Goal: Transaction & Acquisition: Purchase product/service

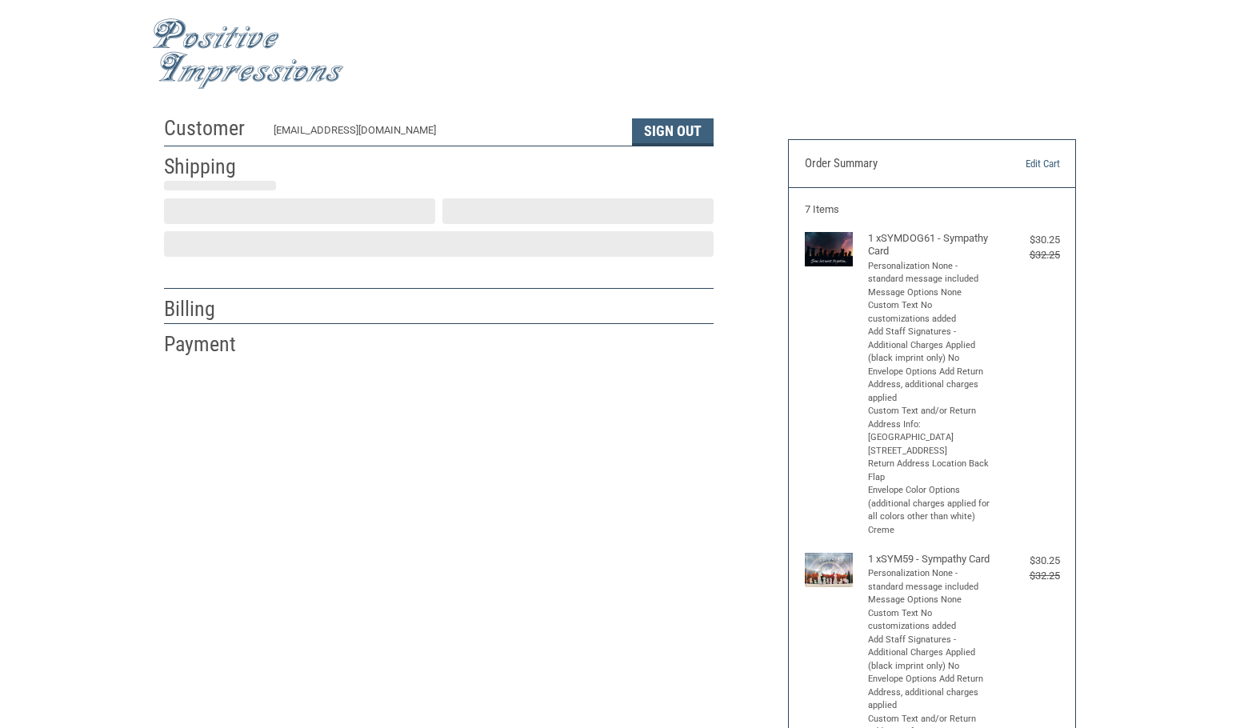
scroll to position [2, 0]
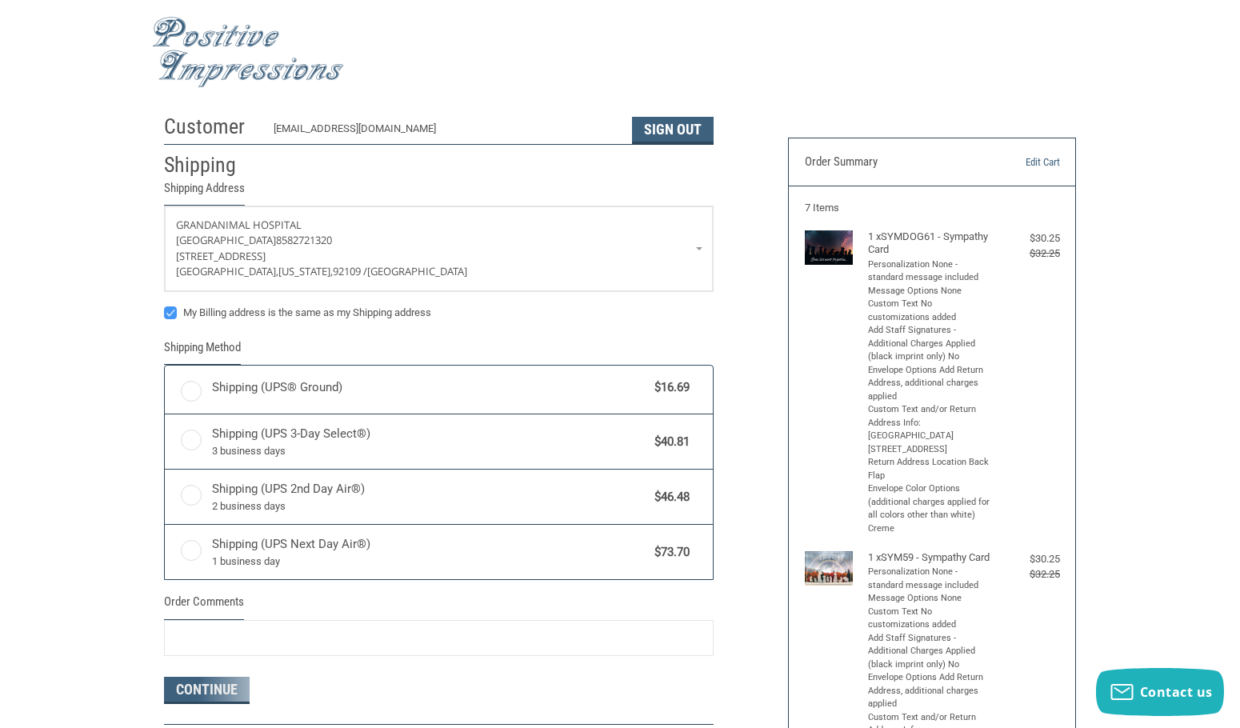
radio input "true"
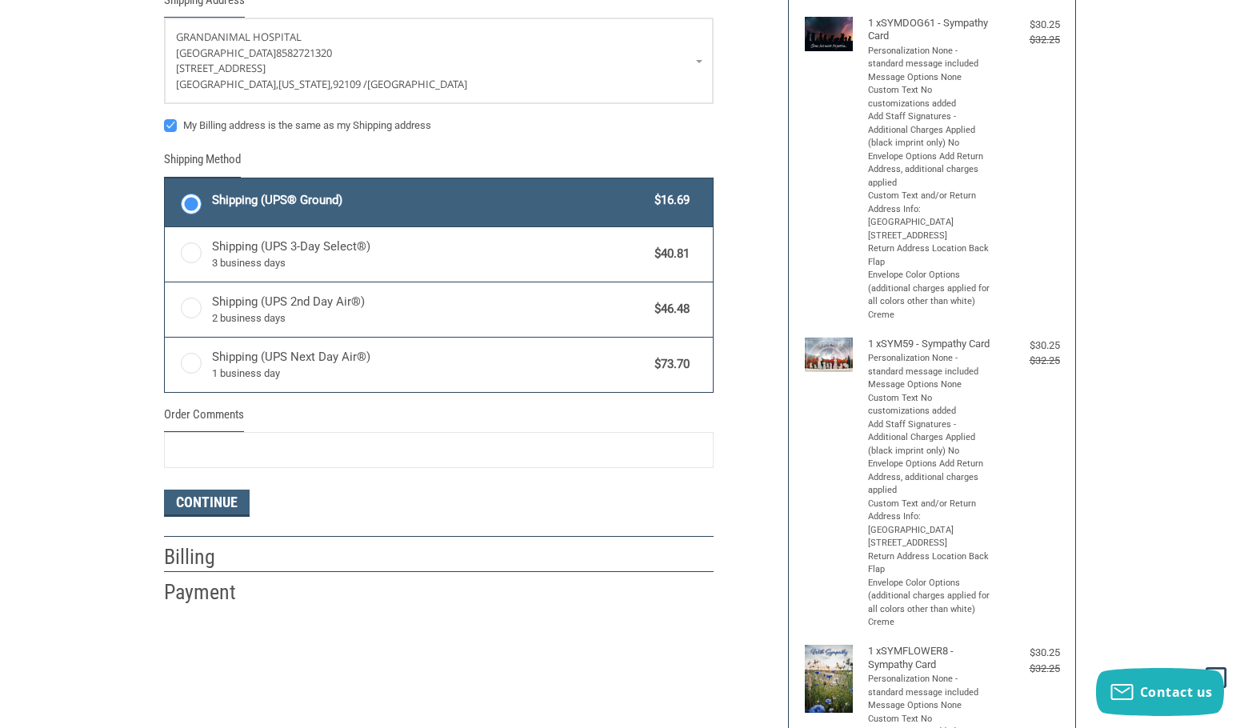
scroll to position [268, 0]
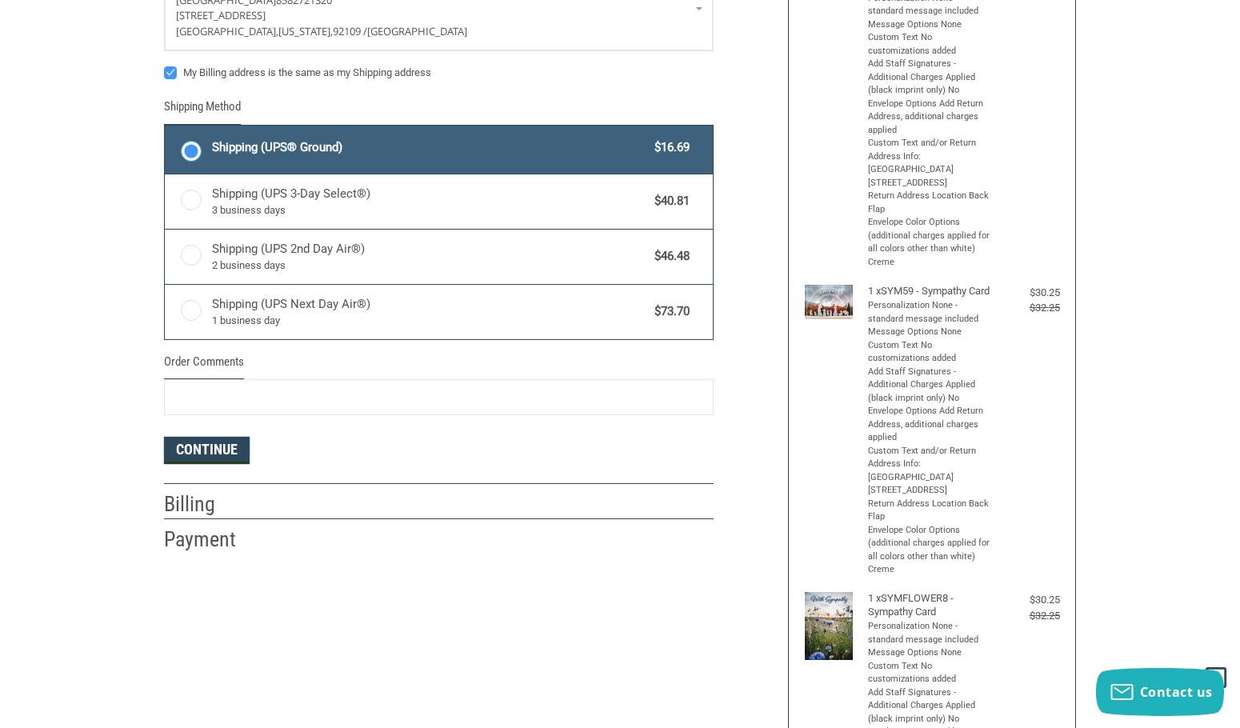
click at [244, 455] on button "Continue" at bounding box center [207, 450] width 86 height 27
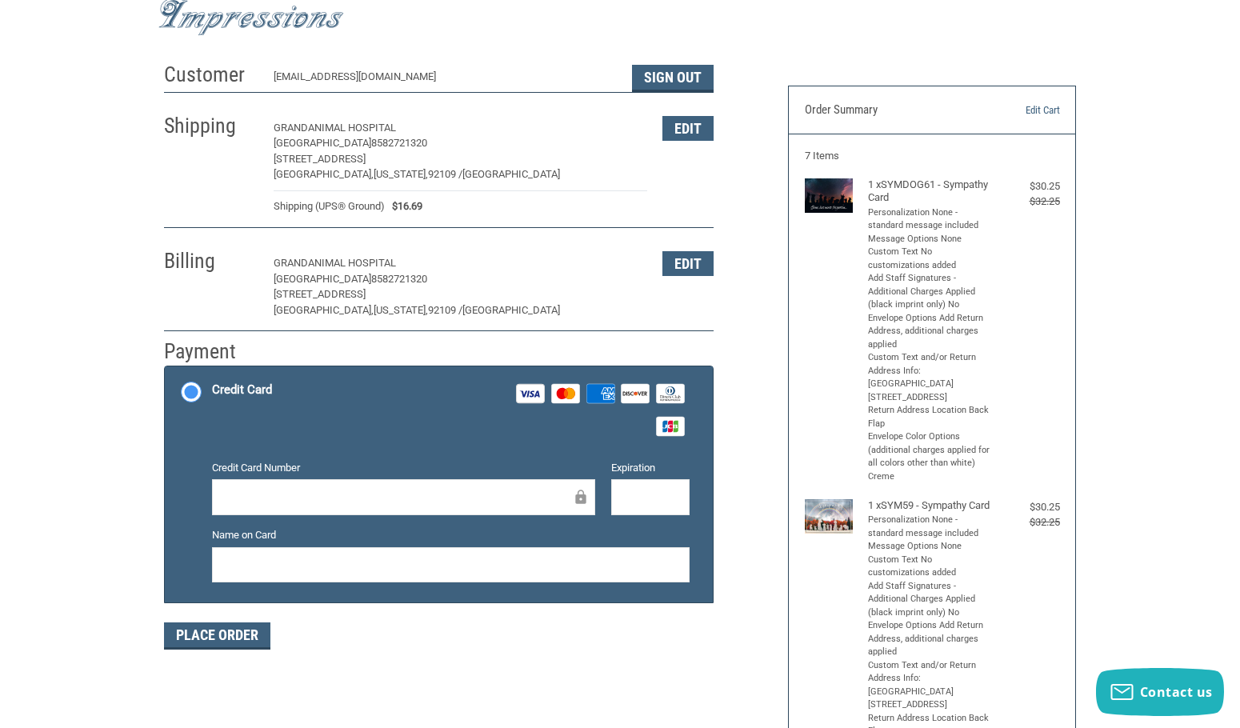
scroll to position [0, 0]
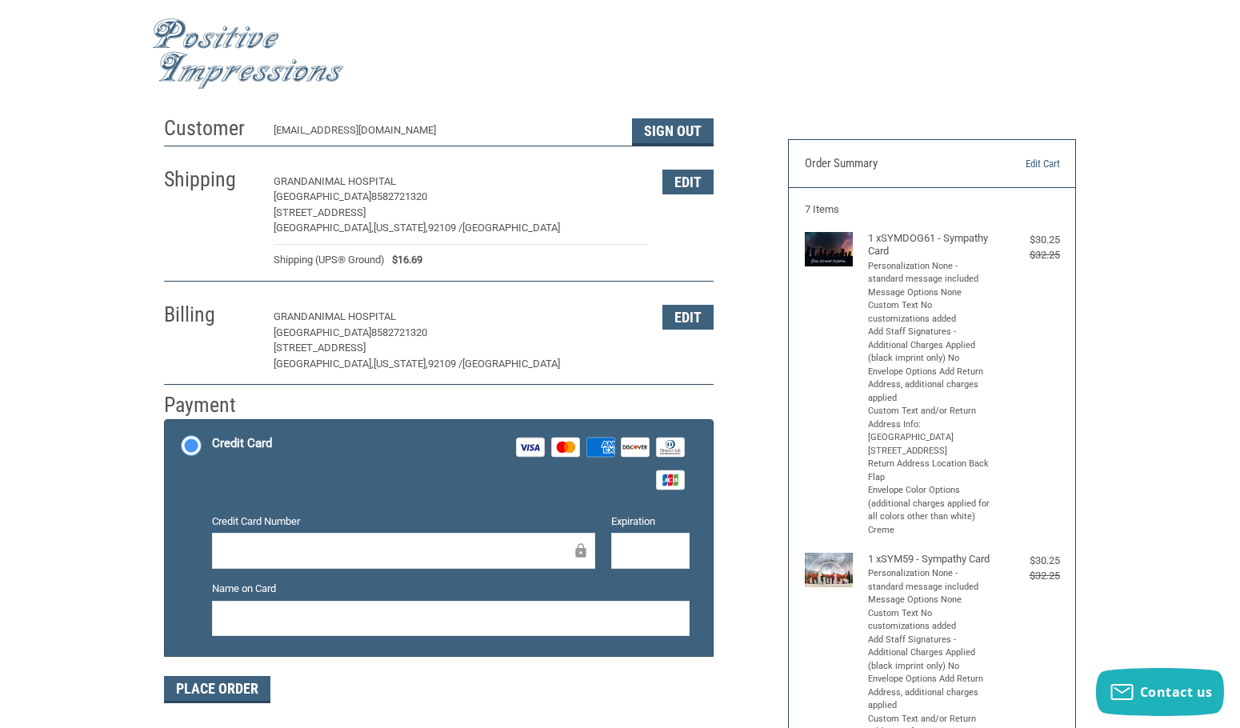
click at [249, 62] on img at bounding box center [248, 53] width 192 height 71
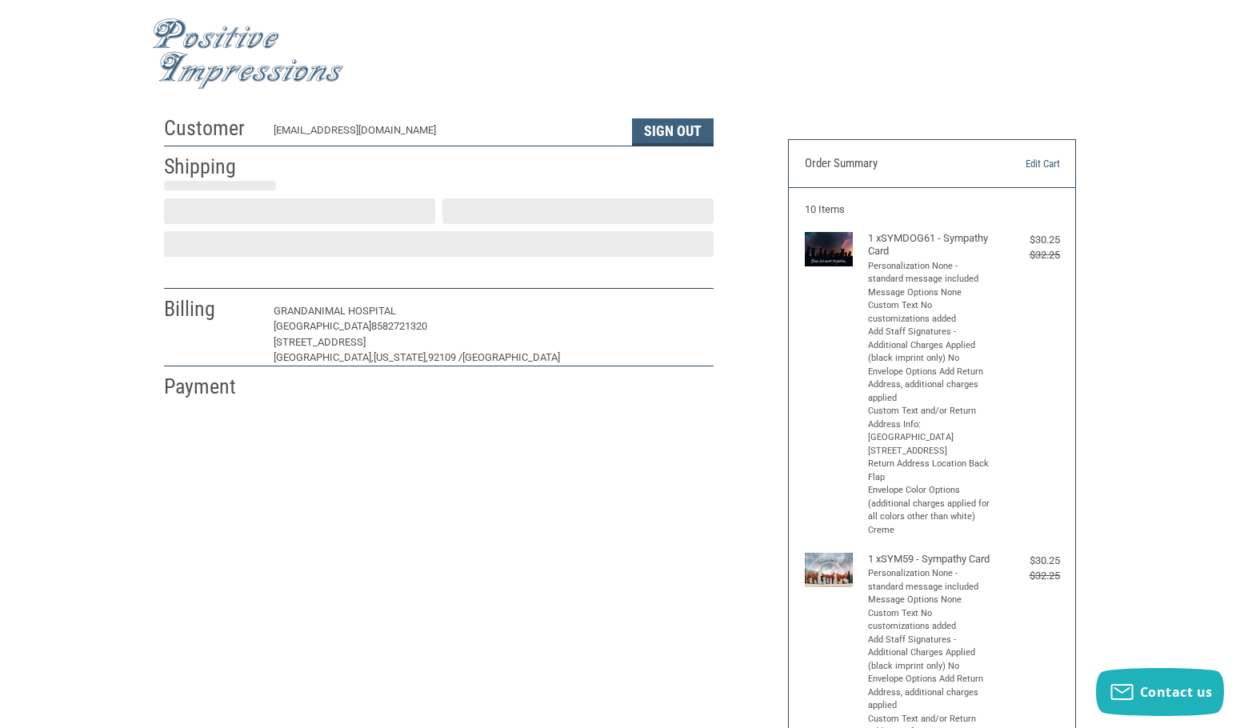
scroll to position [2, 0]
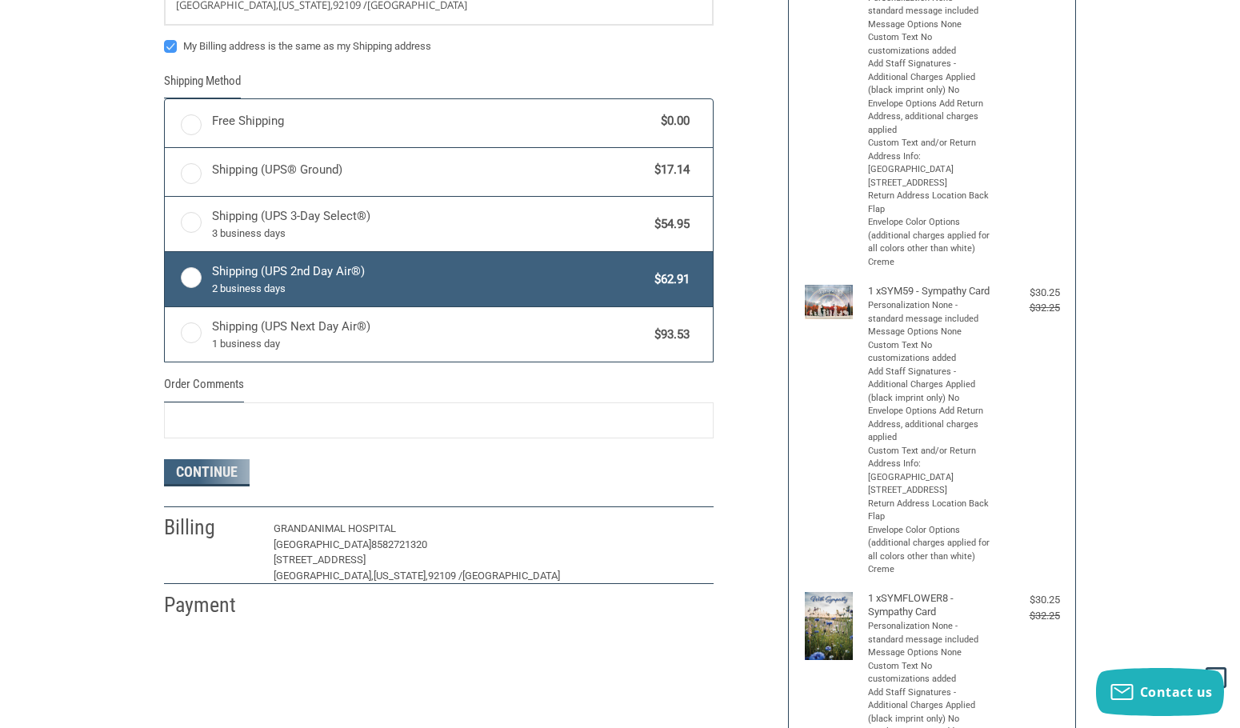
radio input "true"
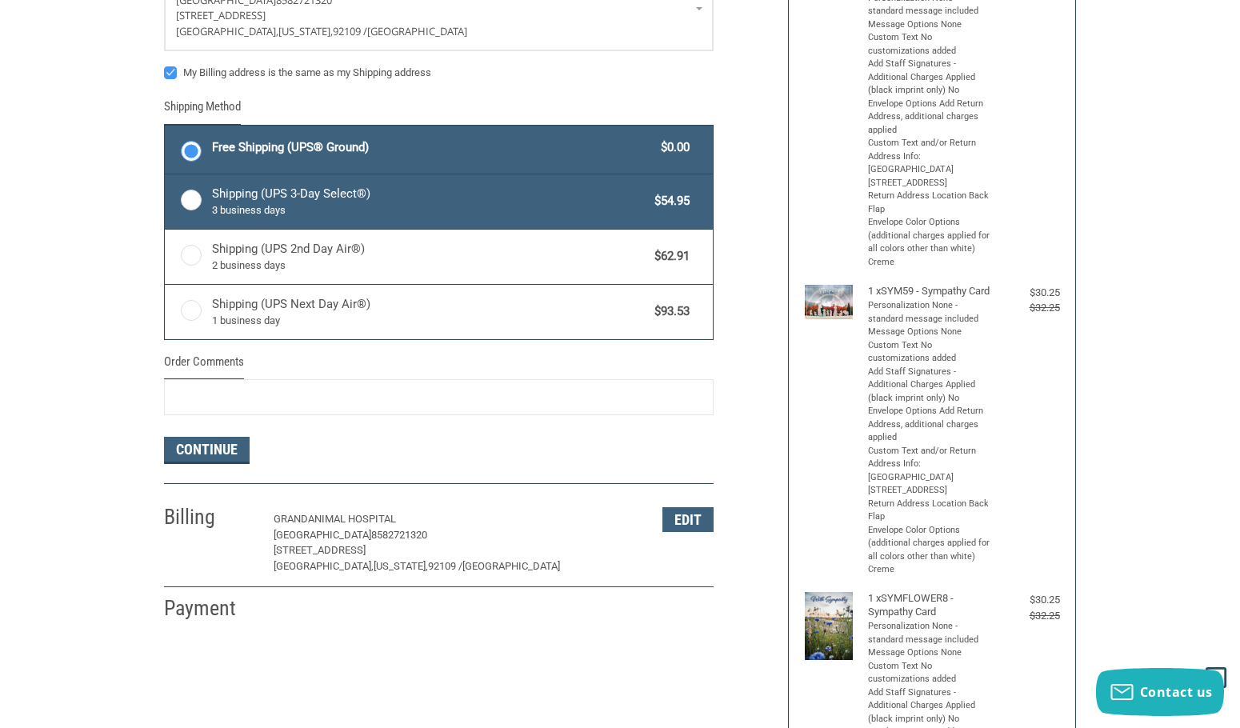
scroll to position [294, 0]
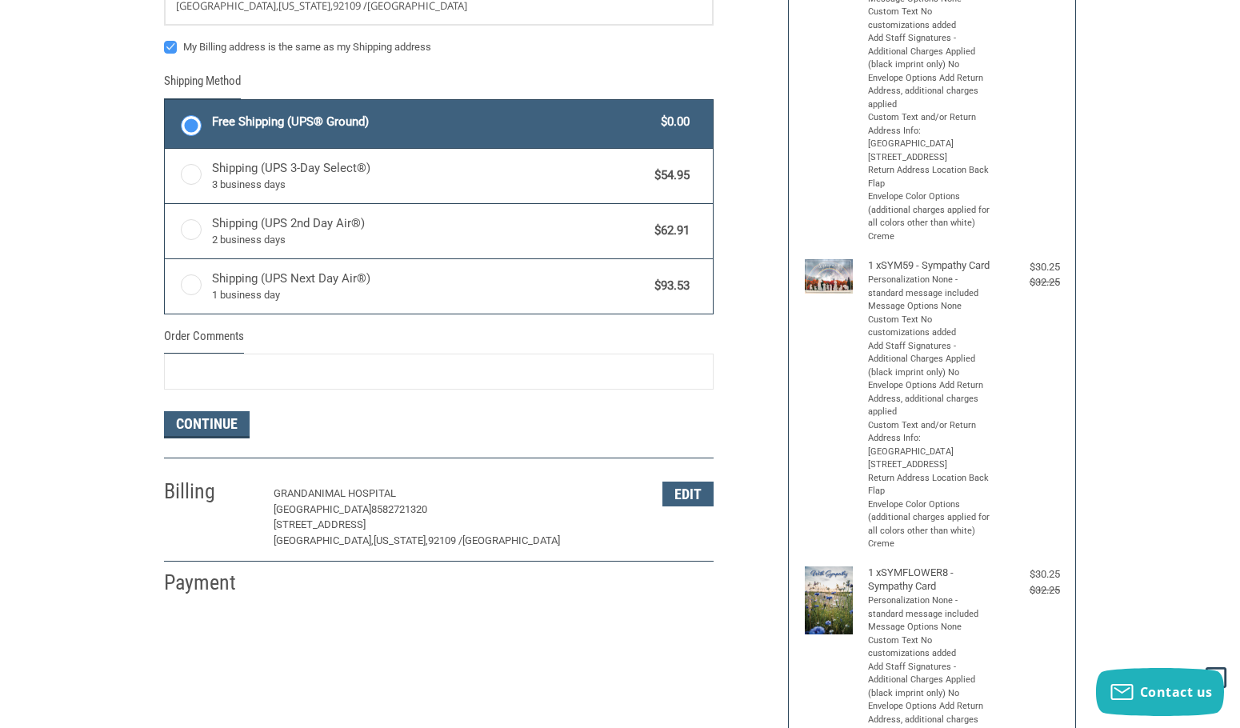
click at [201, 133] on label "Free Shipping (UPS® Ground) $0.00" at bounding box center [439, 124] width 548 height 48
click at [166, 102] on input "Free Shipping (UPS® Ground) $0.00" at bounding box center [165, 102] width 1 height 1
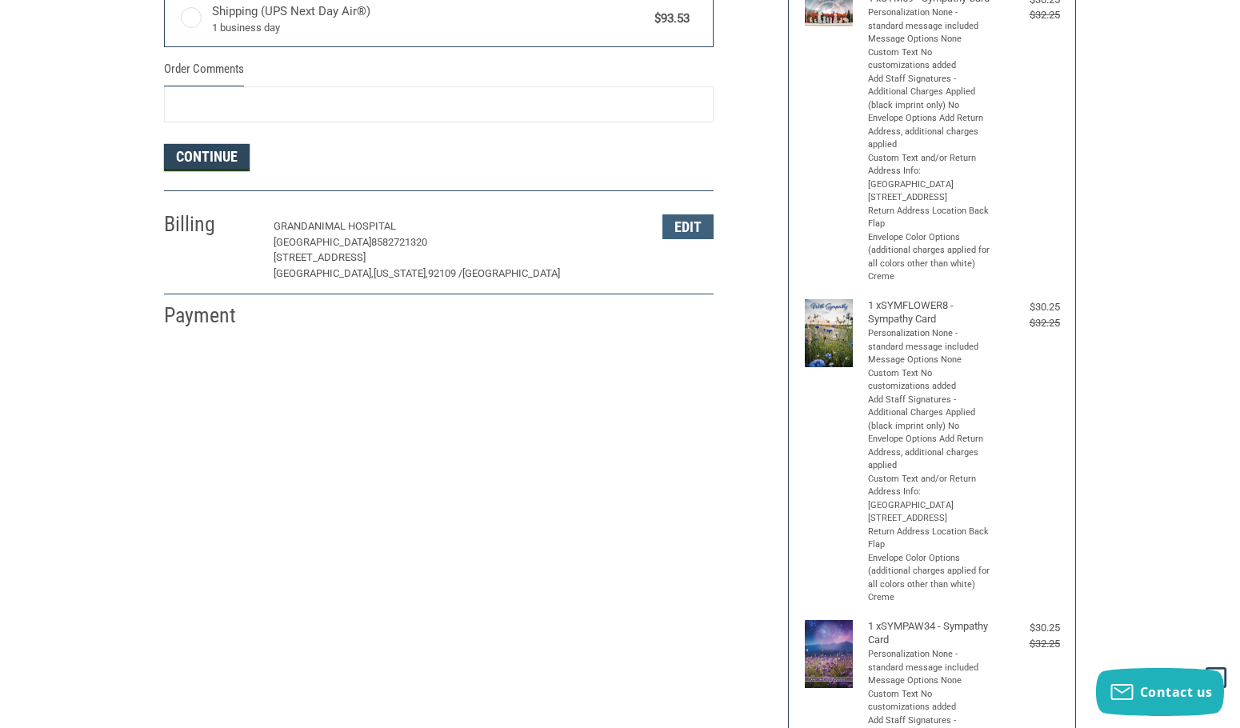
click at [233, 159] on button "Continue" at bounding box center [207, 157] width 86 height 27
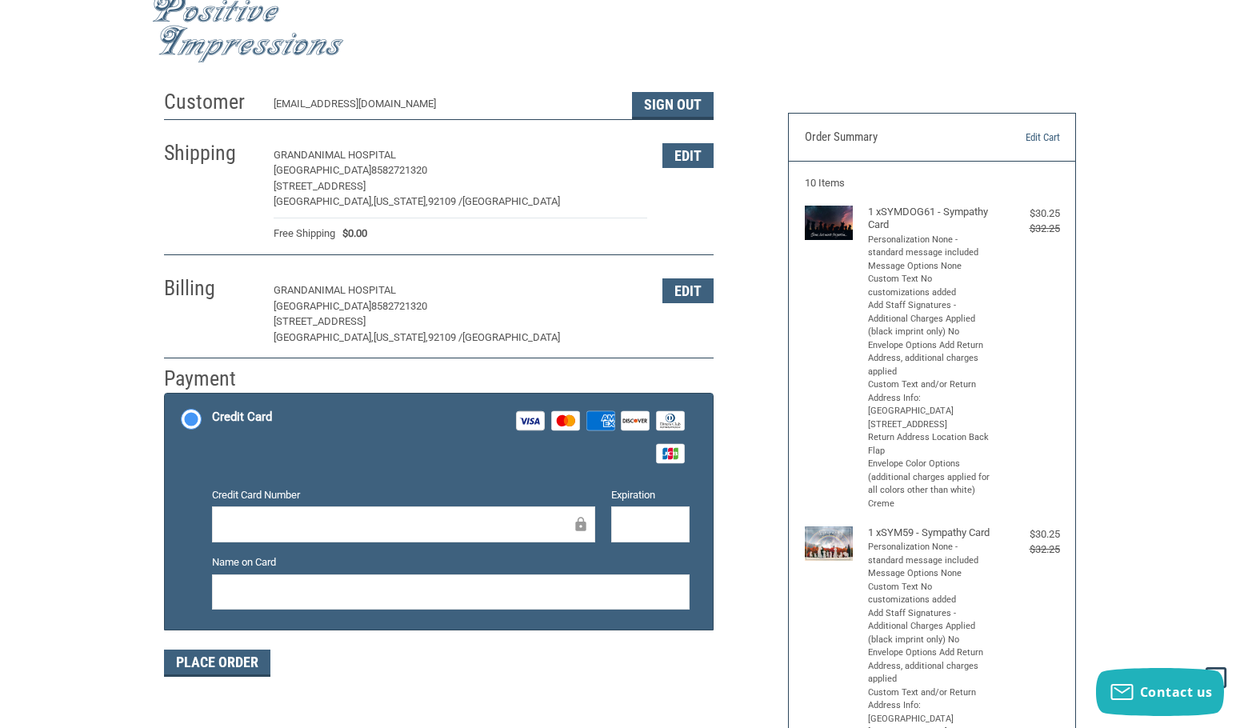
scroll to position [0, 0]
